Goal: Information Seeking & Learning: Find contact information

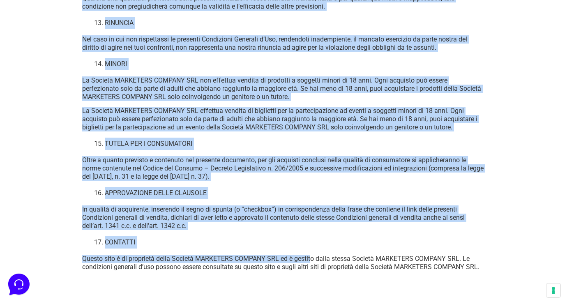
scroll to position [5919, 0]
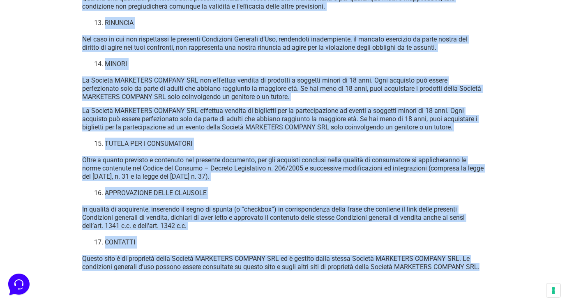
drag, startPoint x: 83, startPoint y: 74, endPoint x: 317, endPoint y: 273, distance: 307.4
copy div "LOREMIPSUM DOLORSIT AM CONSECT ADIPISCI Elits doeiusmo tempor inc utla etdolore…"
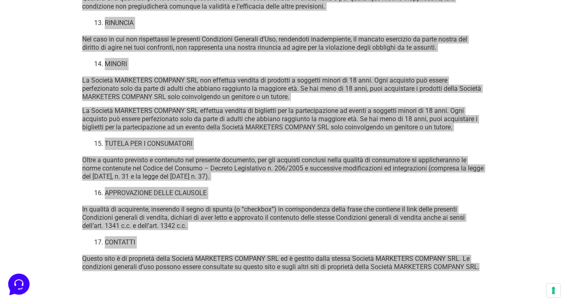
drag, startPoint x: 566, startPoint y: 70, endPoint x: 307, endPoint y: 259, distance: 320.9
click at [307, 259] on p "Questo sito è di proprietà della Società MARKETERS COMPANY SRL ed è gestito dal…" at bounding box center [283, 263] width 403 height 16
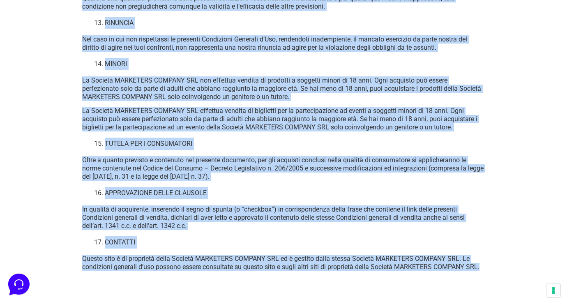
click at [307, 240] on li "CONTATTI" at bounding box center [292, 242] width 374 height 12
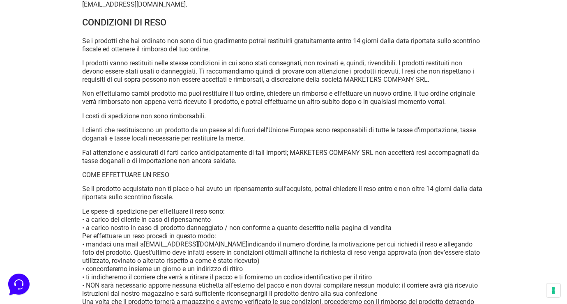
scroll to position [3006, 0]
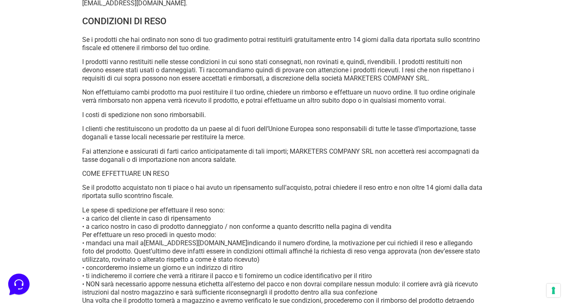
click at [211, 268] on p "Le spese di spedizione per effettuare il reso sono: • a carico del cliente in c…" at bounding box center [283, 259] width 403 height 107
click at [196, 268] on p "Le spese di spedizione per effettuare il reso sono: • a carico del cliente in c…" at bounding box center [283, 259] width 403 height 107
drag, startPoint x: 144, startPoint y: 268, endPoint x: 223, endPoint y: 268, distance: 78.9
click at [223, 268] on p "Le spese di spedizione per effettuare il reso sono: • a carico del cliente in c…" at bounding box center [283, 259] width 403 height 107
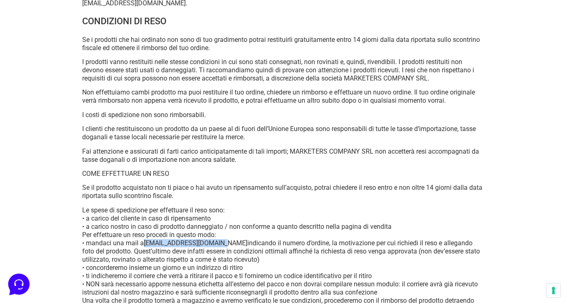
copy p "[EMAIL_ADDRESS][DOMAIN_NAME]"
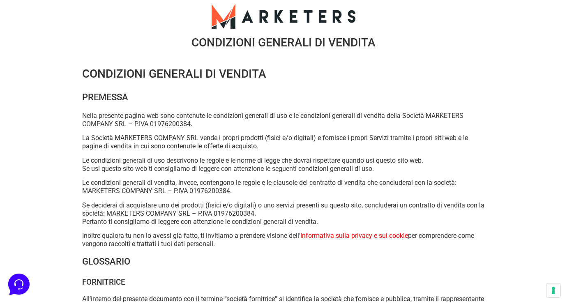
scroll to position [0, 0]
click at [135, 166] on p "Le condizioni generali di uso descrivono le regole e le norme di legge che dovr…" at bounding box center [283, 165] width 403 height 16
drag, startPoint x: 98, startPoint y: 117, endPoint x: 246, endPoint y: 246, distance: 196.0
click at [245, 245] on p "Inoltre qualora tu non lo avessi già fatto, ti invitiamo a prendere visione del…" at bounding box center [283, 240] width 403 height 16
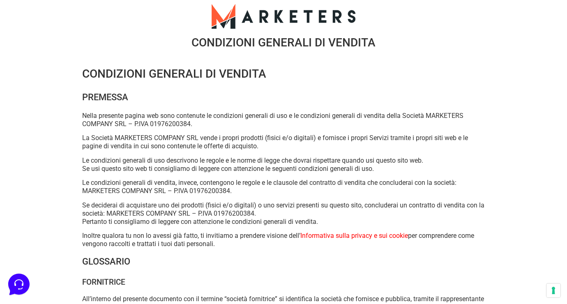
drag, startPoint x: 243, startPoint y: 245, endPoint x: 73, endPoint y: 98, distance: 224.7
